Goal: Transaction & Acquisition: Purchase product/service

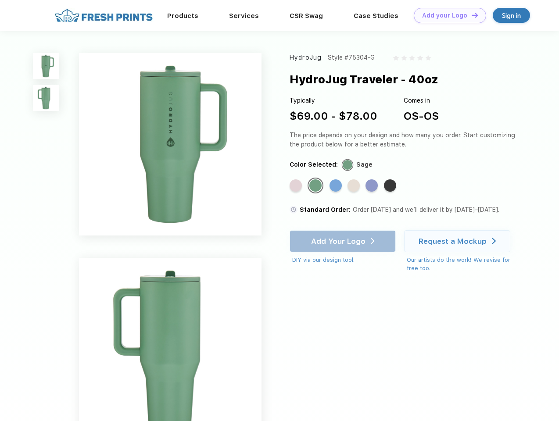
click at [447, 15] on link "Add your Logo Design Tool" at bounding box center [450, 15] width 72 height 15
click at [0, 0] on div "Design Tool" at bounding box center [0, 0] width 0 height 0
click at [471, 15] on link "Add your Logo Design Tool" at bounding box center [450, 15] width 72 height 15
click at [46, 66] on img at bounding box center [46, 66] width 26 height 26
click at [46, 98] on img at bounding box center [46, 98] width 26 height 26
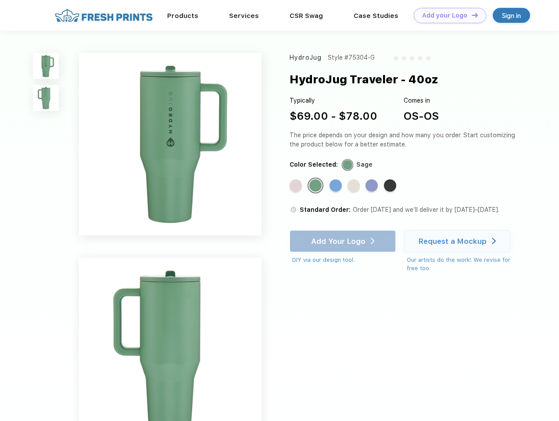
click at [297, 186] on div "Standard Color" at bounding box center [296, 186] width 12 height 12
click at [317, 186] on div "Standard Color" at bounding box center [315, 186] width 12 height 12
click at [337, 186] on div "Standard Color" at bounding box center [336, 186] width 12 height 12
click at [355, 186] on div "Standard Color" at bounding box center [354, 186] width 12 height 12
click at [373, 186] on div "Standard Color" at bounding box center [372, 186] width 12 height 12
